Goal: Use online tool/utility: Utilize a website feature to perform a specific function

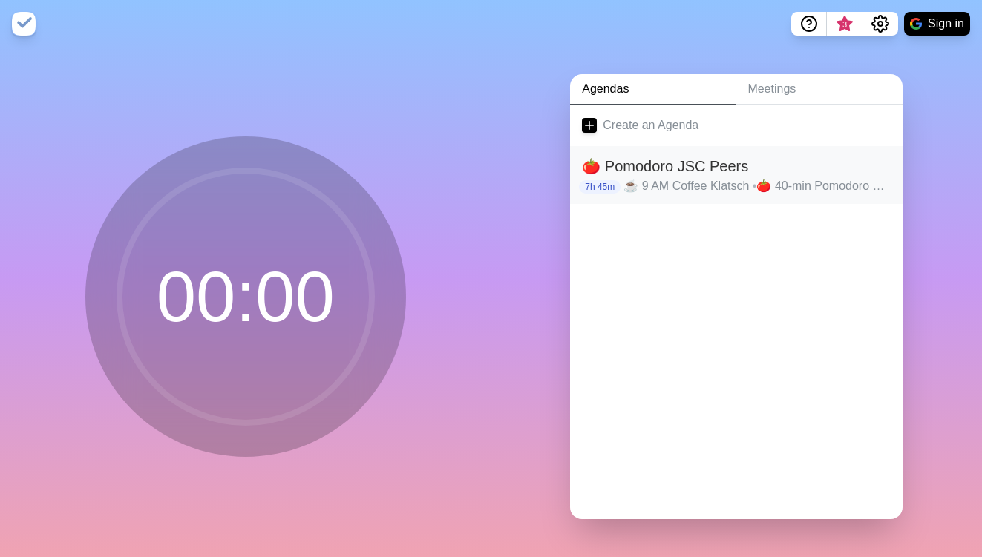
click at [641, 162] on h2 "🍅 Pomodoro JSC Peers" at bounding box center [736, 166] width 309 height 22
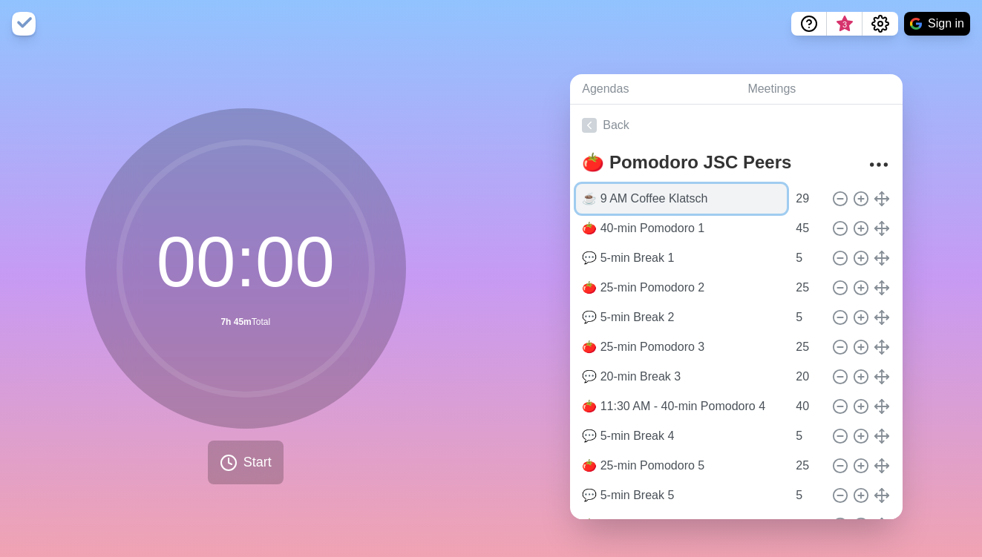
click at [600, 192] on input "☕️ 9 AM Coffee Klatsch" at bounding box center [681, 199] width 211 height 30
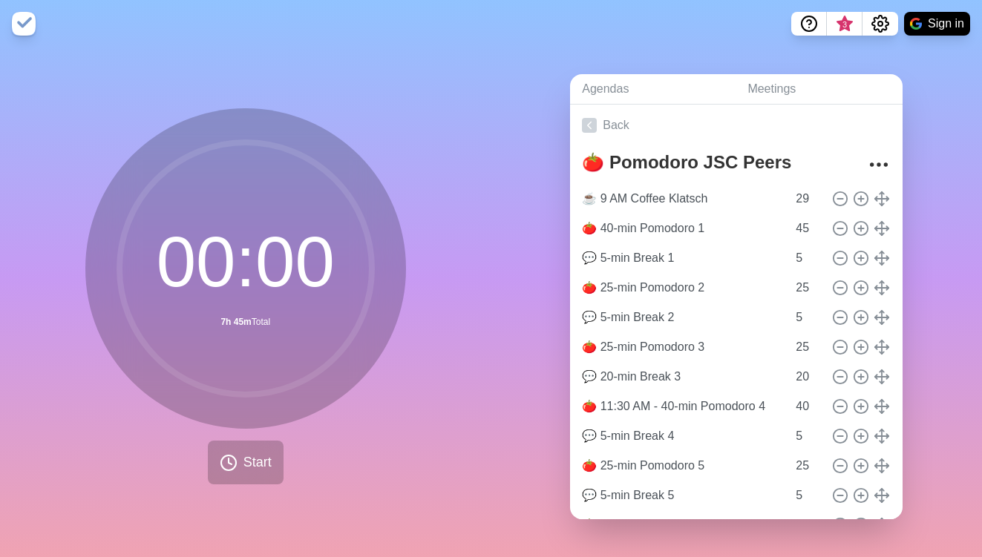
click at [623, 36] on nav "3 Sign in" at bounding box center [491, 24] width 982 height 48
click at [701, 37] on nav "3 Sign in" at bounding box center [491, 24] width 982 height 48
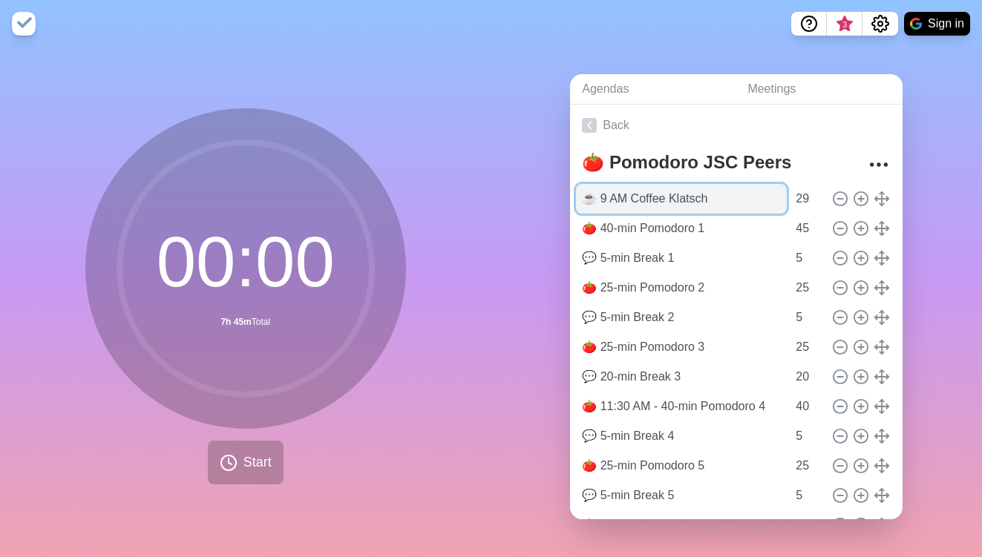
click at [600, 189] on input "☕️ 9 AM Coffee Klatsch" at bounding box center [681, 199] width 211 height 30
click at [624, 192] on input "☕️ 9 AM Coffee Klatsch" at bounding box center [681, 199] width 211 height 30
type input "☕️ Coffee Klatsch"
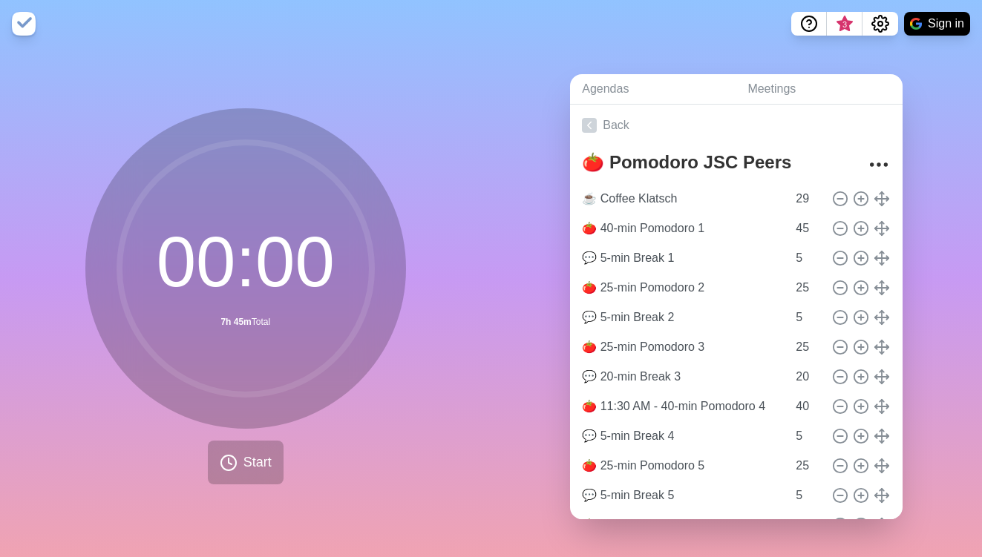
click at [675, 36] on nav "3 Sign in" at bounding box center [491, 24] width 982 height 48
click at [226, 445] on button "Start" at bounding box center [246, 463] width 76 height 44
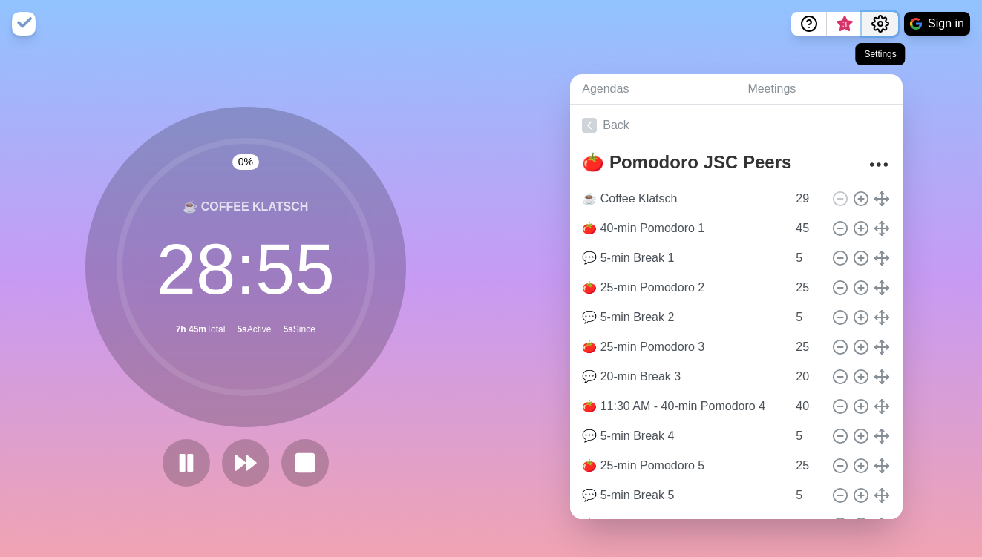
click at [877, 16] on icon "Settings" at bounding box center [880, 24] width 16 height 16
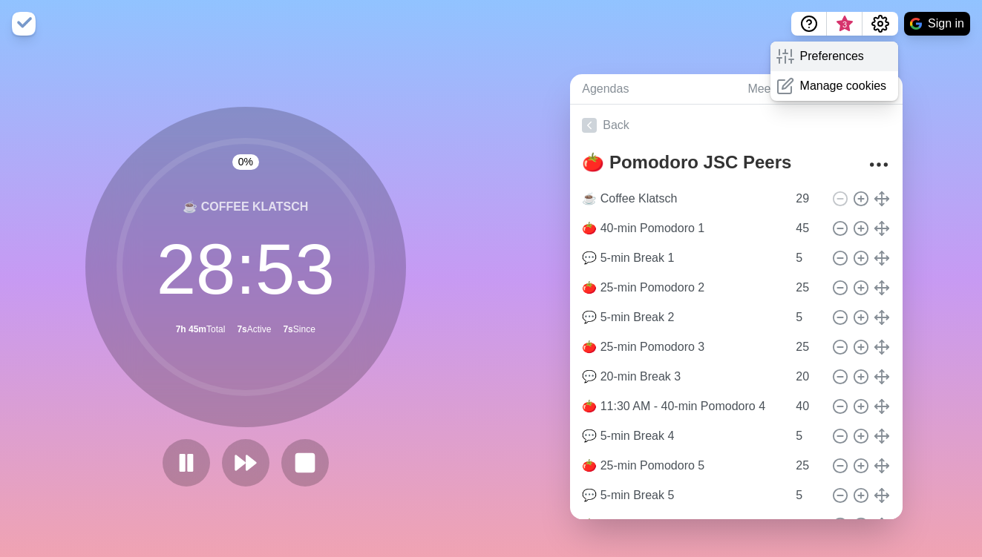
click at [856, 59] on p "Preferences" at bounding box center [832, 57] width 64 height 18
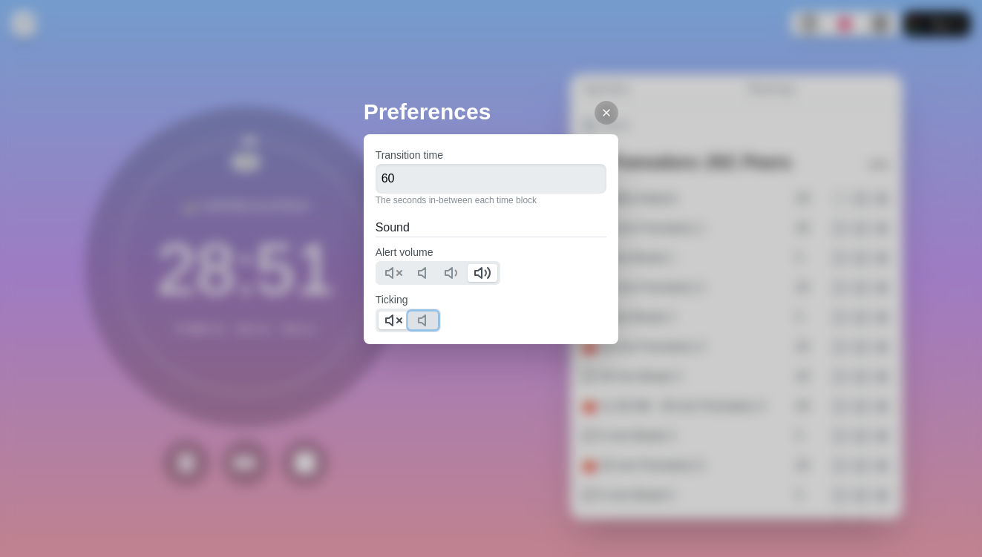
click at [425, 319] on icon at bounding box center [426, 321] width 18 height 18
click at [397, 317] on icon at bounding box center [393, 321] width 18 height 18
click at [595, 104] on div at bounding box center [607, 113] width 24 height 24
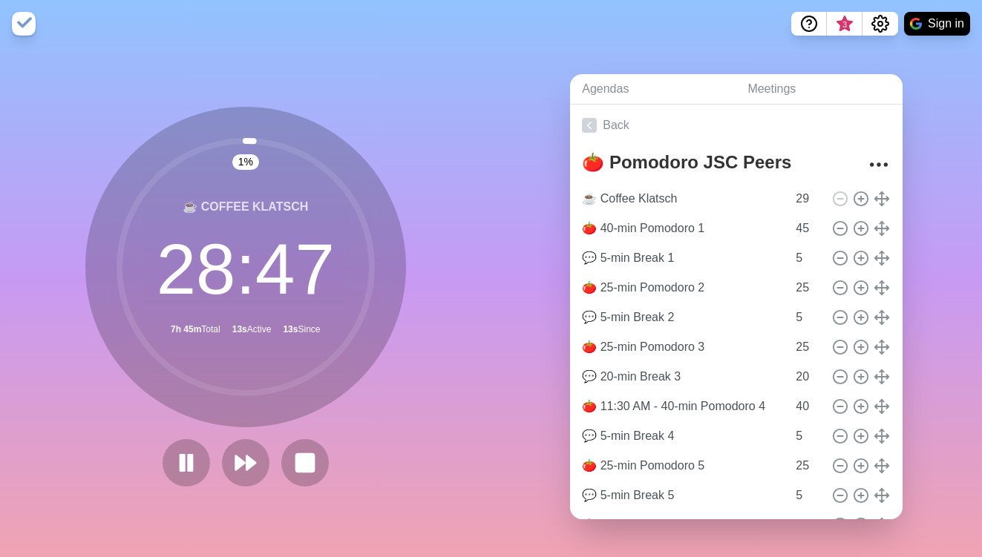
click at [311, 41] on nav "3 Sign in" at bounding box center [491, 24] width 982 height 48
